Goal: Transaction & Acquisition: Purchase product/service

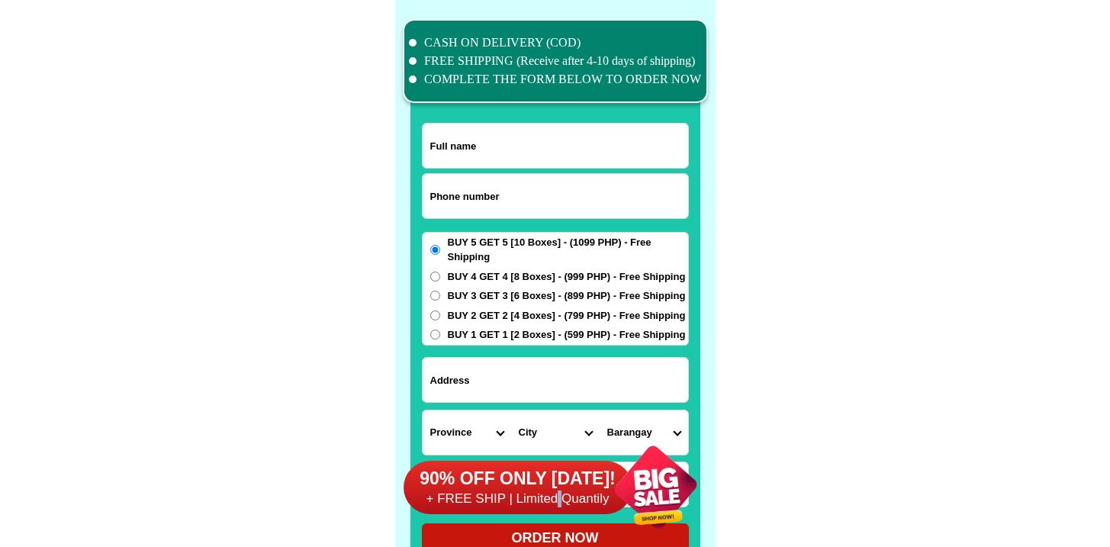
scroll to position [11859, 0]
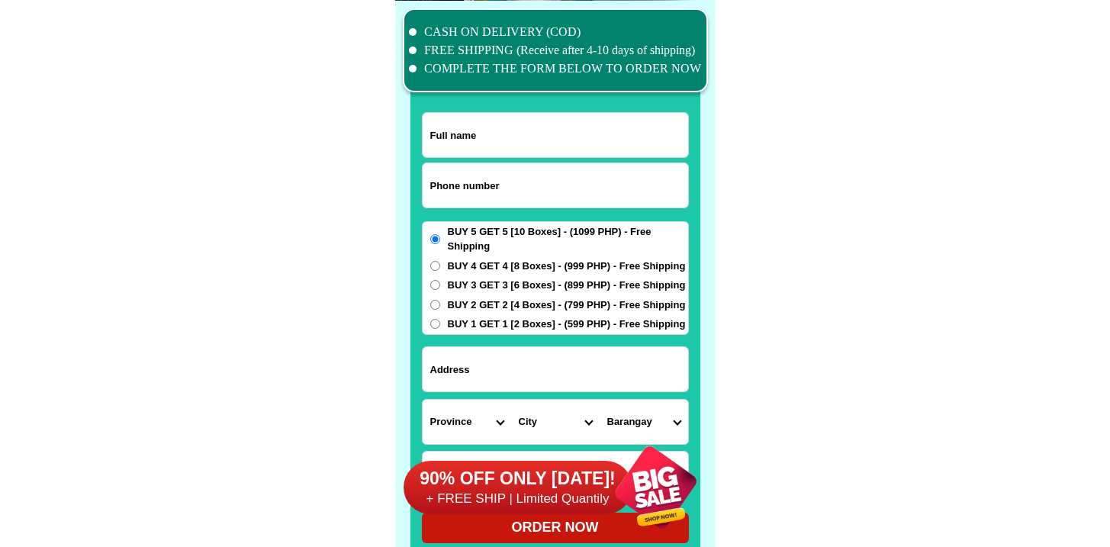
click at [501, 181] on input "Input phone_number" at bounding box center [555, 185] width 265 height 44
paste input "639261226538"
type input "639261226538"
click at [516, 135] on input "Input full_name" at bounding box center [555, 135] width 265 height 44
paste input "[PERSON_NAME]"
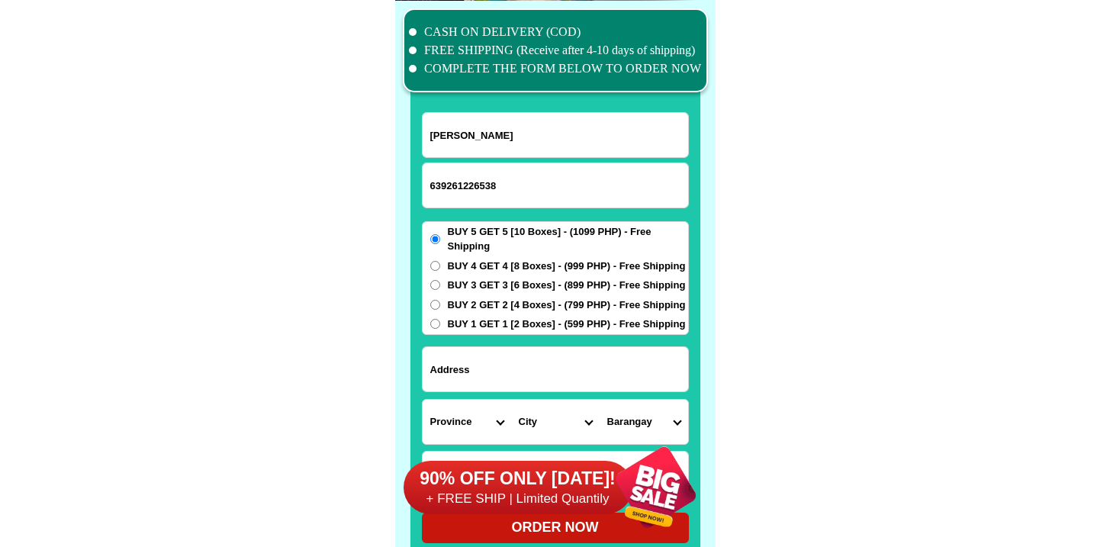
type input "[PERSON_NAME]"
click at [515, 364] on input "Input address" at bounding box center [555, 369] width 265 height 44
paste input "Inapoy Kabankalan-city [GEOGRAPHIC_DATA]-occidental"
type input "Inapoy Kabankalan-city [GEOGRAPHIC_DATA]-occidental"
click at [464, 288] on span "BUY 3 GET 3 [6 Boxes] - (899 PHP) - Free Shipping" at bounding box center [567, 285] width 238 height 15
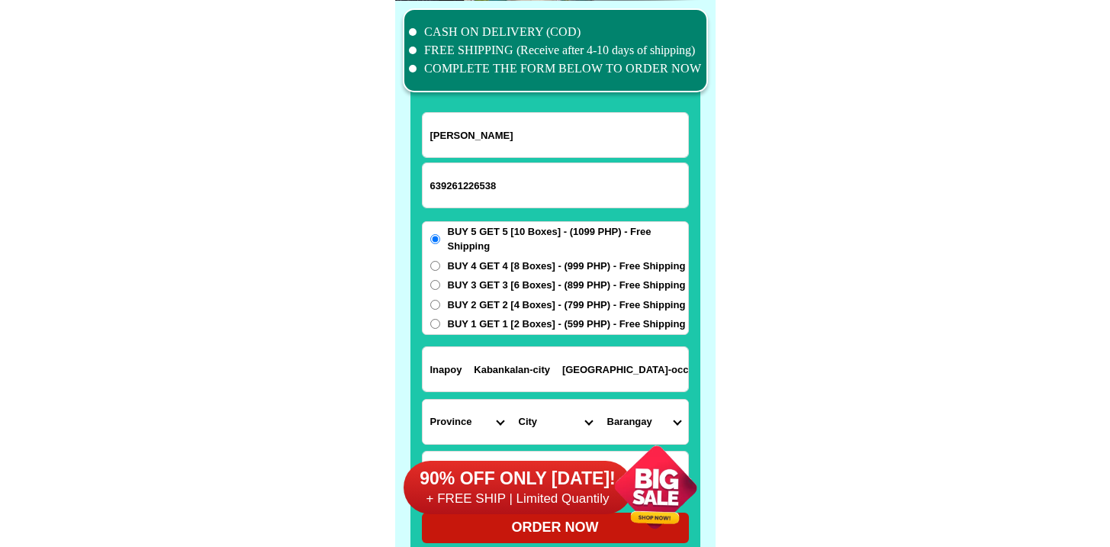
click at [440, 288] on input "BUY 3 GET 3 [6 Boxes] - (899 PHP) - Free Shipping" at bounding box center [435, 285] width 10 height 10
radio input "true"
click at [464, 264] on span "BUY 4 GET 4 [8 Boxes] - (999 PHP) - Free Shipping" at bounding box center [567, 266] width 238 height 15
click at [440, 264] on input "BUY 4 GET 4 [8 Boxes] - (999 PHP) - Free Shipping" at bounding box center [435, 266] width 10 height 10
radio input "true"
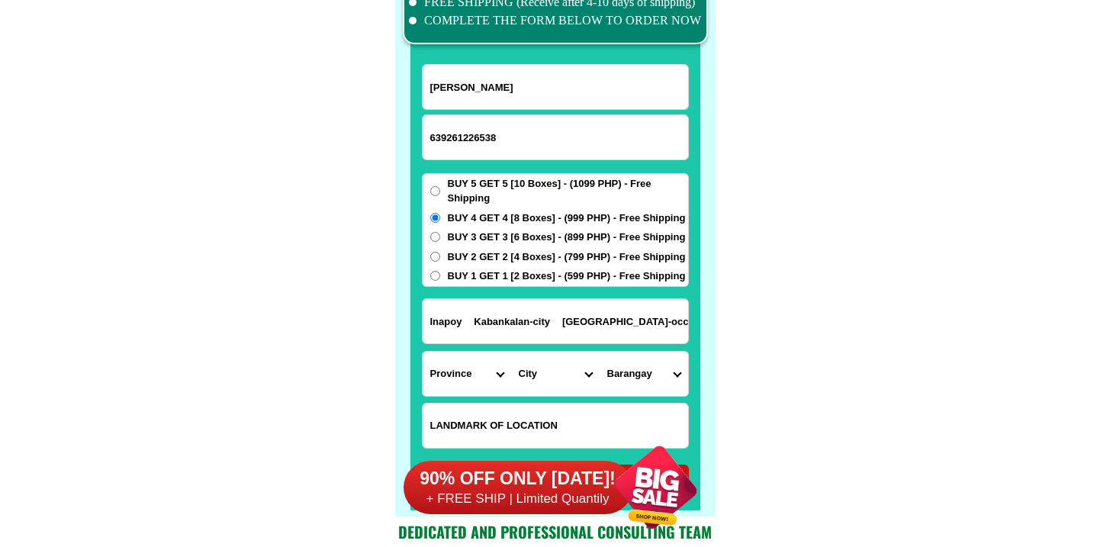
scroll to position [11910, 0]
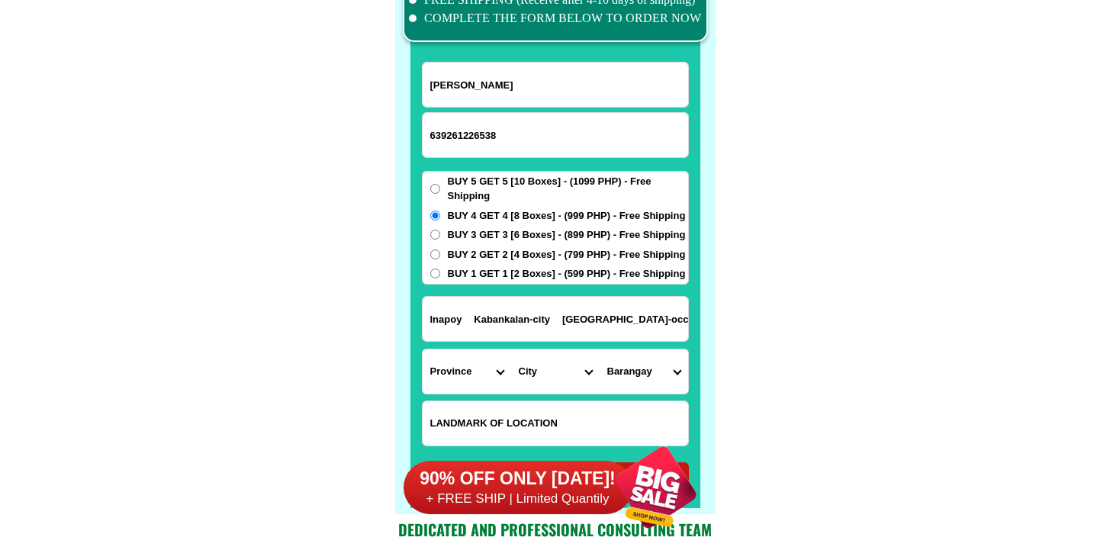
click at [497, 404] on input "Input LANDMARKOFLOCATION" at bounding box center [555, 423] width 265 height 44
paste input "[GEOGRAPHIC_DATA] sa [GEOGRAPHIC_DATA]."
type input "[GEOGRAPHIC_DATA] sa [GEOGRAPHIC_DATA]."
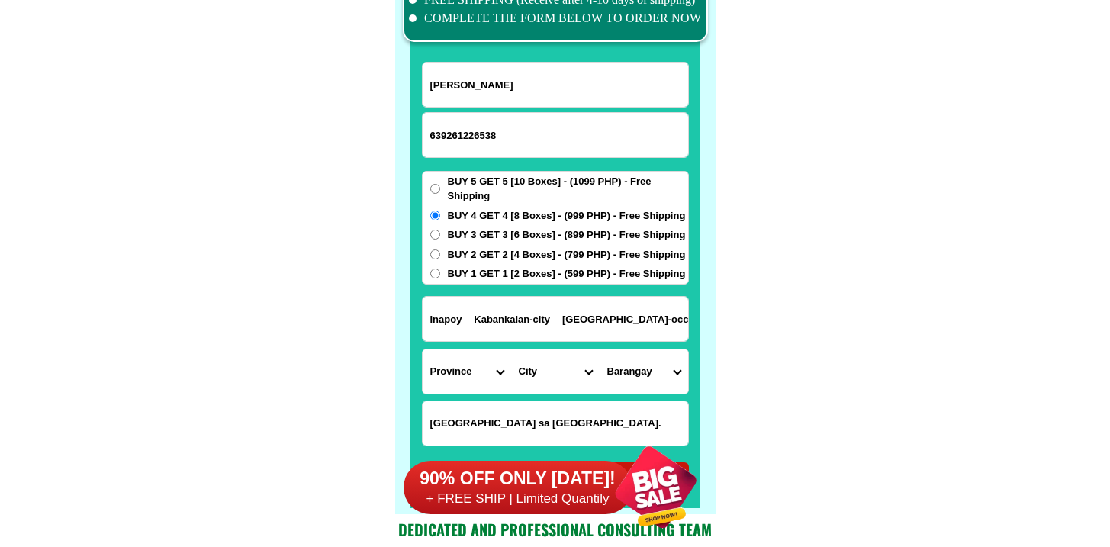
click at [454, 368] on select "Province [GEOGRAPHIC_DATA] [GEOGRAPHIC_DATA] [GEOGRAPHIC_DATA] [GEOGRAPHIC_DATA…" at bounding box center [467, 371] width 88 height 44
select select "63_396"
click at [423, 349] on select "Province [GEOGRAPHIC_DATA] [GEOGRAPHIC_DATA] [GEOGRAPHIC_DATA] [GEOGRAPHIC_DATA…" at bounding box center [467, 371] width 88 height 44
click at [546, 372] on select "City [GEOGRAPHIC_DATA]-city [GEOGRAPHIC_DATA]-city [GEOGRAPHIC_DATA] [GEOGRAPHI…" at bounding box center [555, 371] width 88 height 44
click at [458, 379] on select "Province [GEOGRAPHIC_DATA] [GEOGRAPHIC_DATA] [GEOGRAPHIC_DATA] [GEOGRAPHIC_DATA…" at bounding box center [467, 371] width 88 height 44
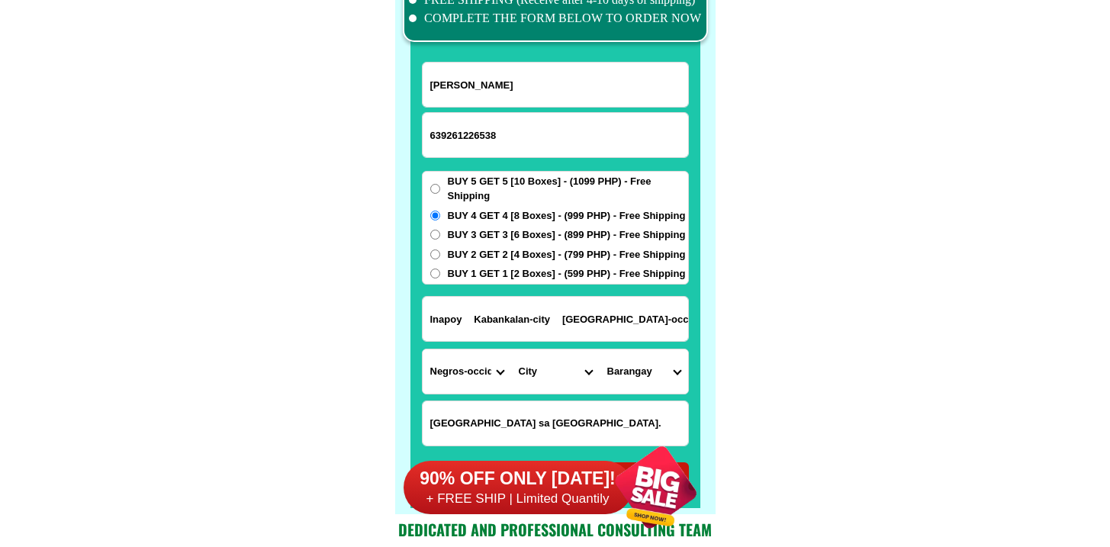
click at [550, 372] on select "City [GEOGRAPHIC_DATA]-city [GEOGRAPHIC_DATA]-city [GEOGRAPHIC_DATA] [GEOGRAPHI…" at bounding box center [555, 371] width 88 height 44
select select "63_3964678"
click at [511, 349] on select "City [GEOGRAPHIC_DATA]-city [GEOGRAPHIC_DATA]-city [GEOGRAPHIC_DATA] [GEOGRAPHI…" at bounding box center [555, 371] width 88 height 44
click at [646, 360] on select "[GEOGRAPHIC_DATA] (pob.) Barangay 2 (pob.) Barangay 3 (pob.) Barangay 4 (pob.) …" at bounding box center [644, 371] width 88 height 44
select select "63_396467829091"
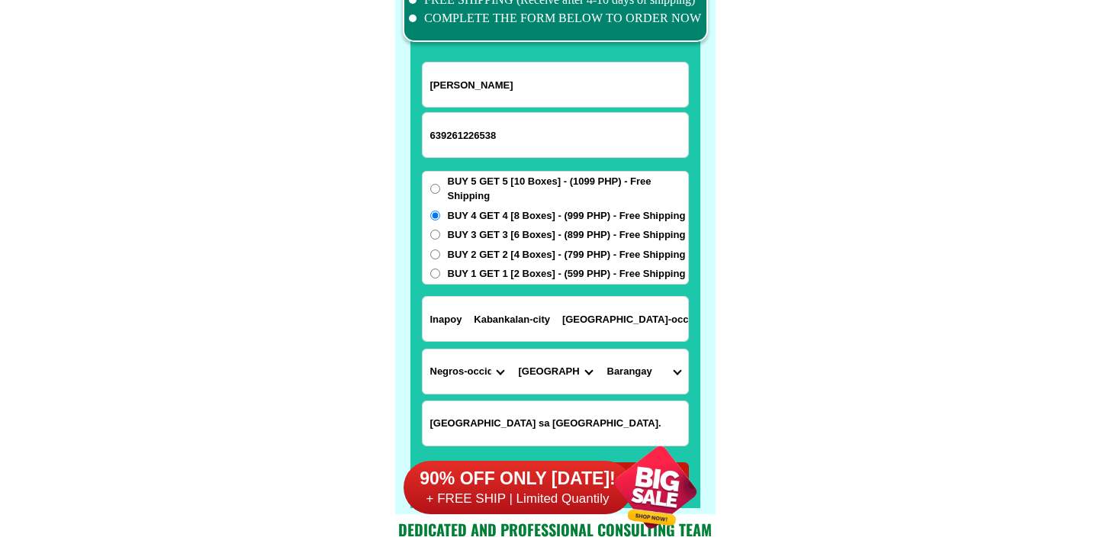
click at [600, 349] on select "[GEOGRAPHIC_DATA] (pob.) Barangay 2 (pob.) Barangay 3 (pob.) Barangay 4 (pob.) …" at bounding box center [644, 371] width 88 height 44
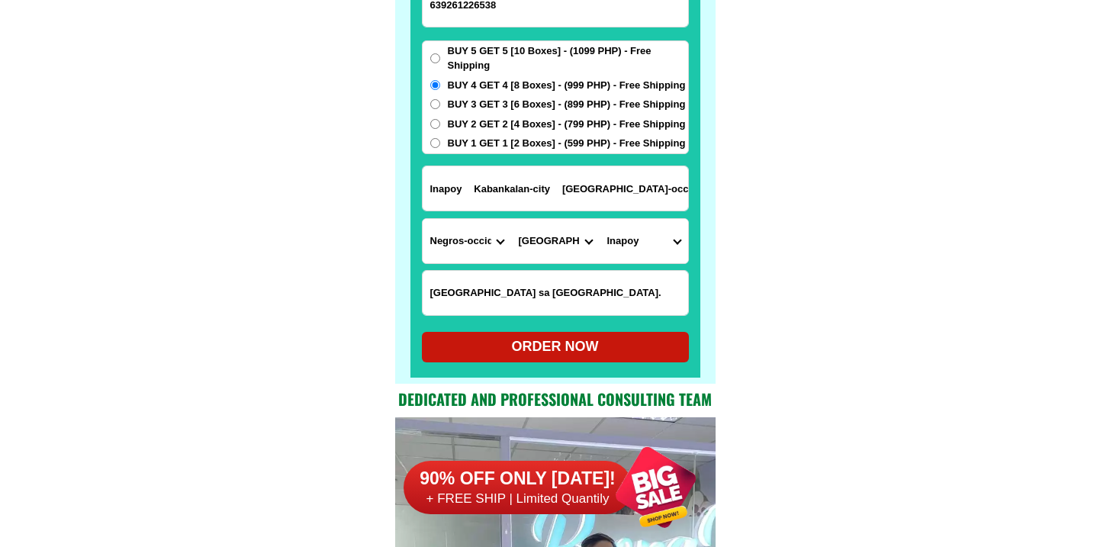
scroll to position [12080, 0]
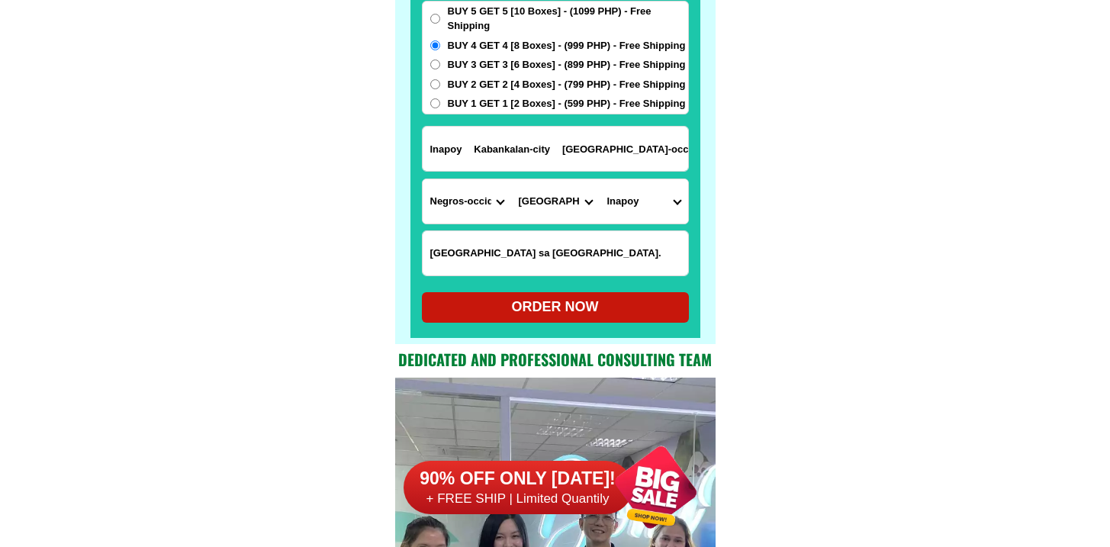
click at [539, 304] on div "ORDER NOW" at bounding box center [555, 307] width 267 height 21
radio input "true"
